Goal: Transaction & Acquisition: Purchase product/service

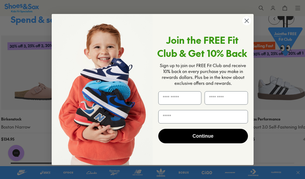
scroll to position [191, 7]
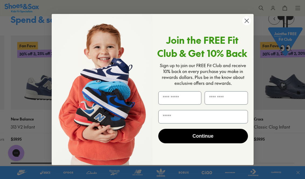
click at [248, 25] on circle "Close dialog" at bounding box center [246, 20] width 9 height 9
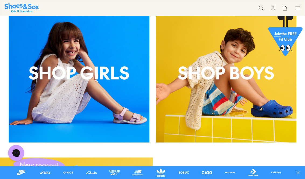
scroll to position [370, 7]
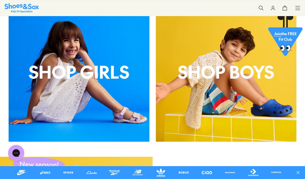
click at [244, 84] on p "shop boys" at bounding box center [226, 72] width 141 height 26
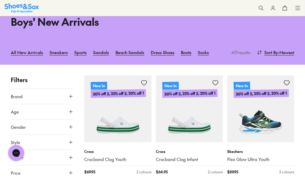
click at [103, 51] on link "Sandals" at bounding box center [101, 53] width 16 height 12
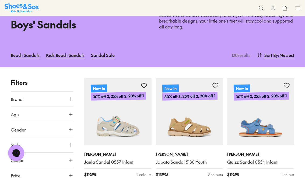
scroll to position [44, 0]
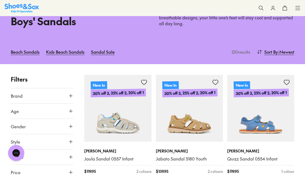
click at [72, 109] on icon at bounding box center [70, 111] width 5 height 5
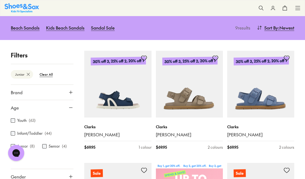
scroll to position [68, 0]
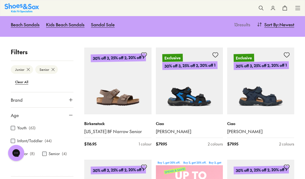
scroll to position [72, 0]
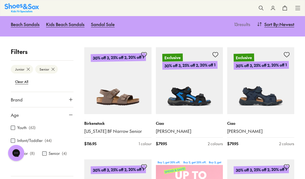
click at [73, 98] on icon at bounding box center [70, 99] width 5 height 5
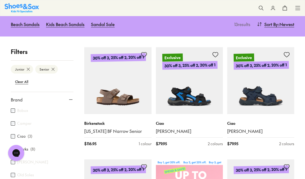
scroll to position [31, 0]
click at [13, 127] on div "Birkenstock ( 1 ) Bobux Camper Ciao ( 3 ) Clarks ( 8 ) Jett Jones Old Soles Pab…" at bounding box center [42, 142] width 63 height 133
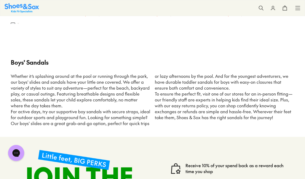
type input "***"
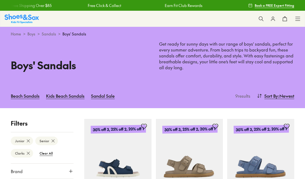
click at [26, 141] on icon at bounding box center [28, 141] width 5 height 5
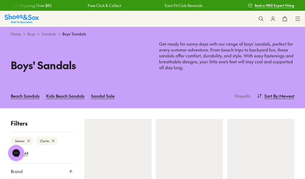
click at [300, 17] on icon at bounding box center [297, 18] width 5 height 5
